Goal: Navigation & Orientation: Find specific page/section

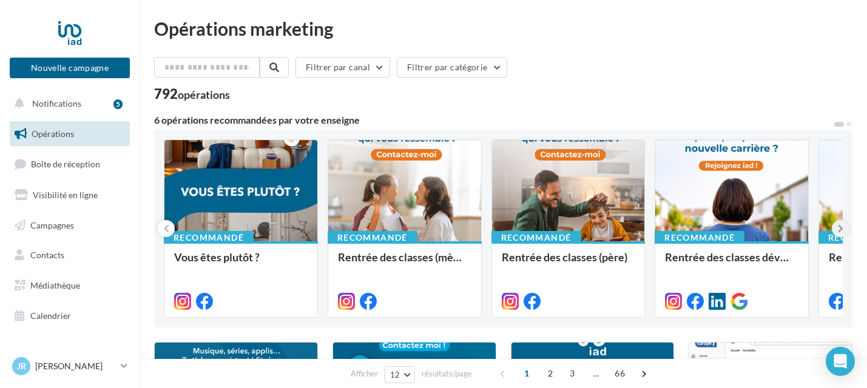
click at [834, 228] on button at bounding box center [839, 228] width 17 height 17
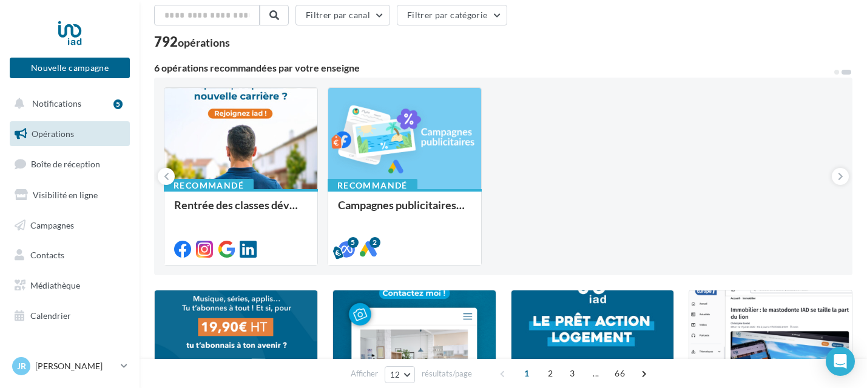
scroll to position [558, 0]
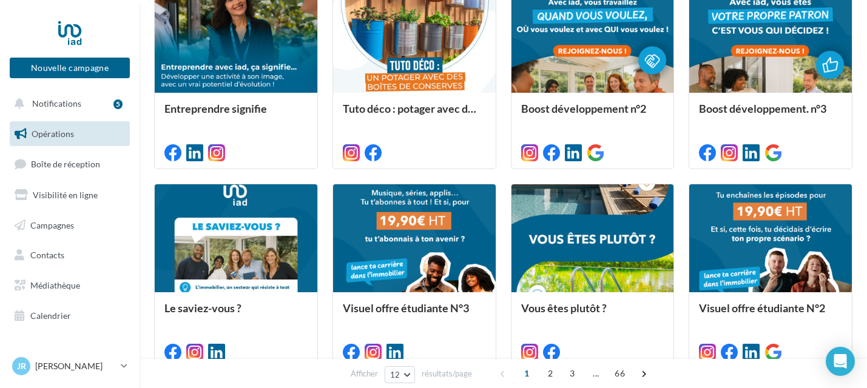
click at [69, 210] on ul "Opérations Boîte de réception Visibilité en ligne Campagnes Contacts Médiathèqu…" at bounding box center [70, 224] width 130 height 217
click at [58, 229] on span "Campagnes" at bounding box center [52, 225] width 44 height 10
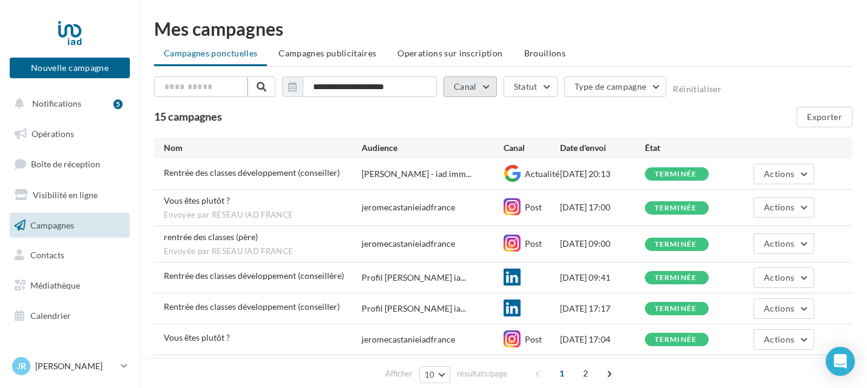
click at [480, 86] on button "Canal" at bounding box center [469, 86] width 53 height 21
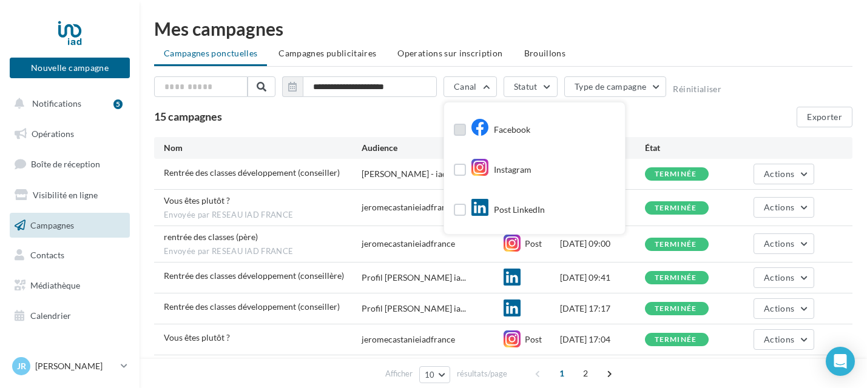
click at [460, 124] on label at bounding box center [460, 130] width 12 height 12
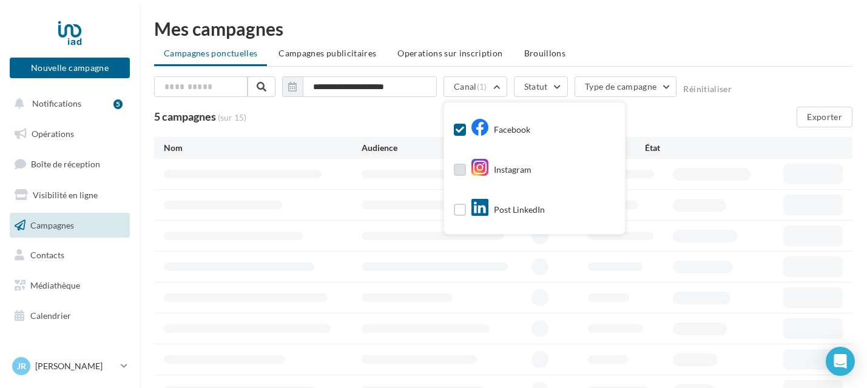
click at [459, 169] on label at bounding box center [460, 170] width 12 height 12
click at [457, 211] on label at bounding box center [460, 210] width 12 height 12
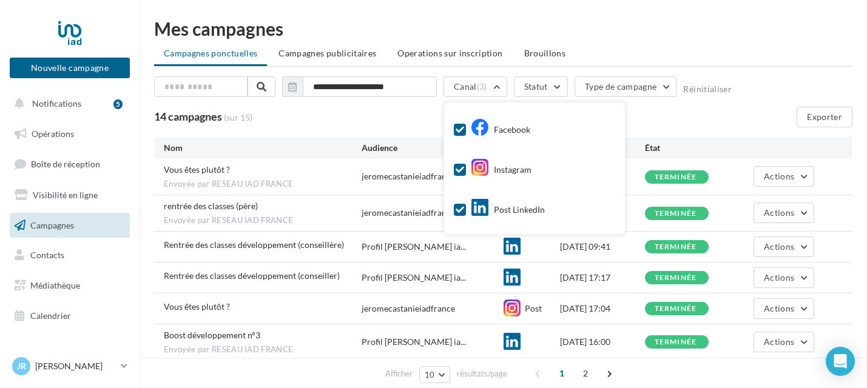
click at [725, 38] on div "**********" at bounding box center [503, 279] width 698 height 520
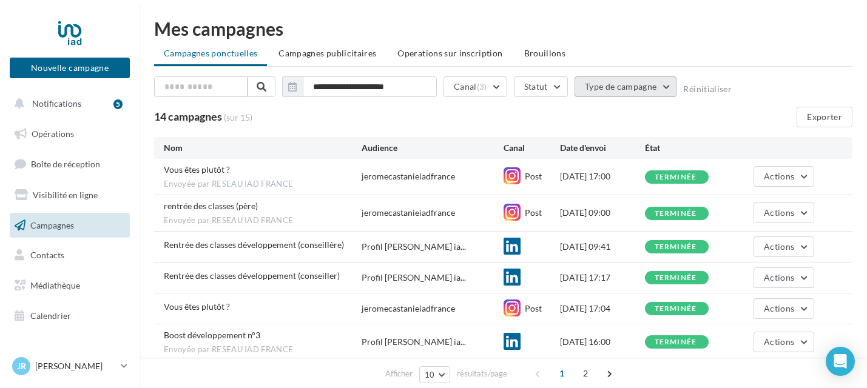
click at [666, 87] on button "Type de campagne" at bounding box center [625, 86] width 102 height 21
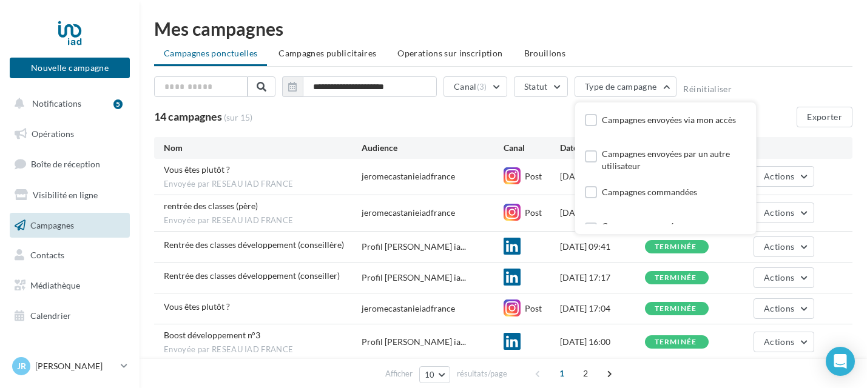
click at [688, 48] on ul "Campagnes ponctuelles Campagnes publicitaires Operations sur inscription Brouil…" at bounding box center [503, 54] width 698 height 24
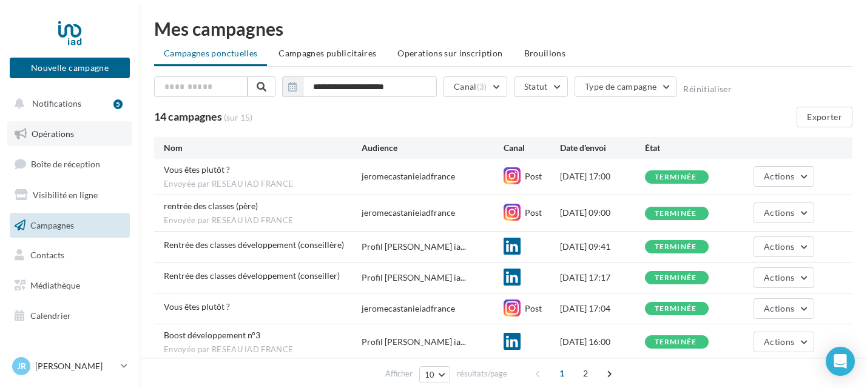
click at [58, 132] on span "Opérations" at bounding box center [53, 134] width 42 height 10
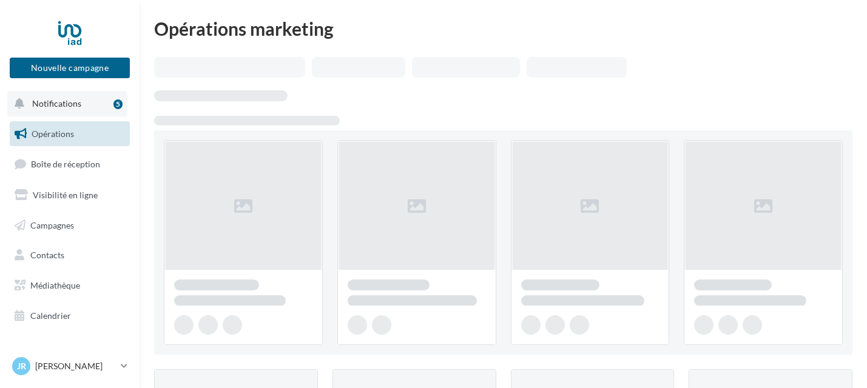
click at [52, 98] on span "Notifications" at bounding box center [56, 103] width 49 height 10
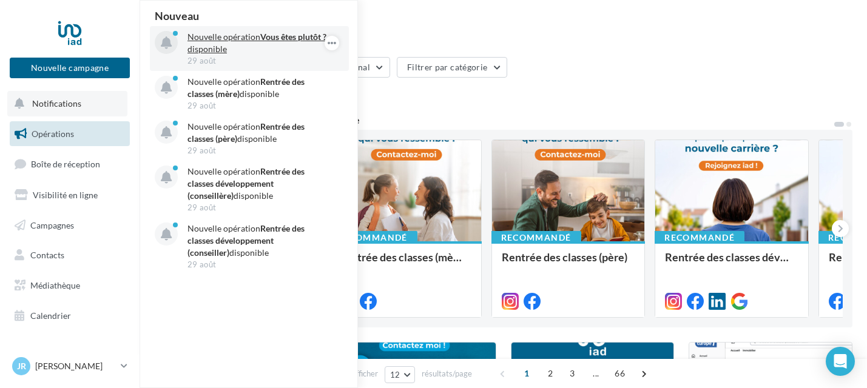
click at [275, 35] on strong "Vous êtes plutôt ?" at bounding box center [293, 37] width 66 height 10
